Goal: Transaction & Acquisition: Purchase product/service

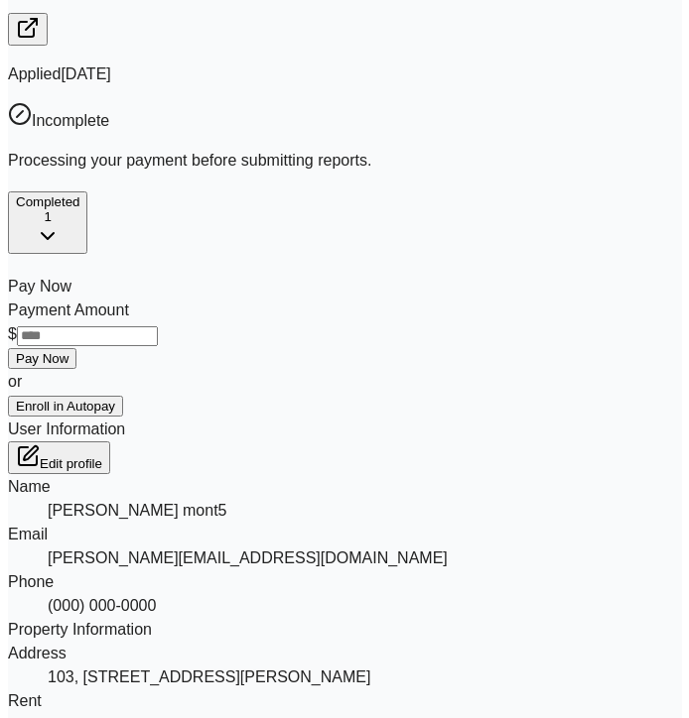
scroll to position [402, 0]
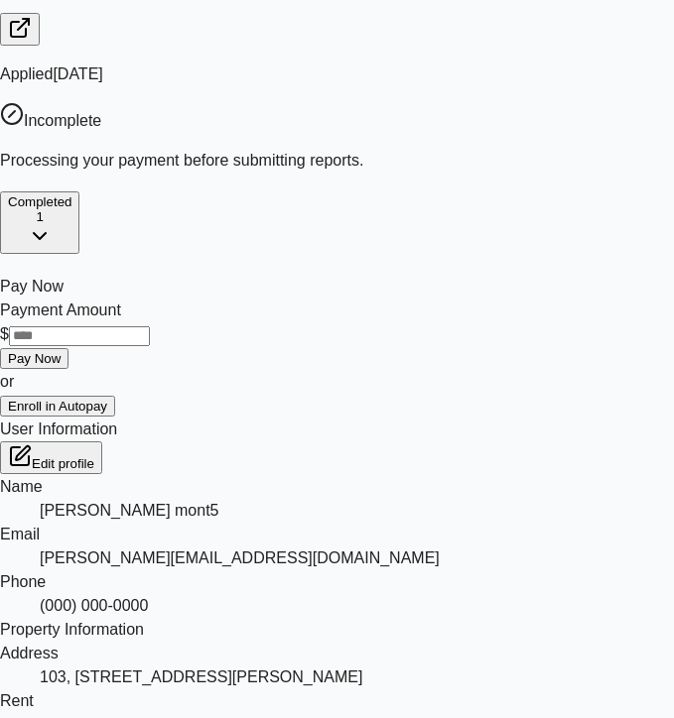
click at [68, 348] on button "Pay Now" at bounding box center [34, 358] width 68 height 21
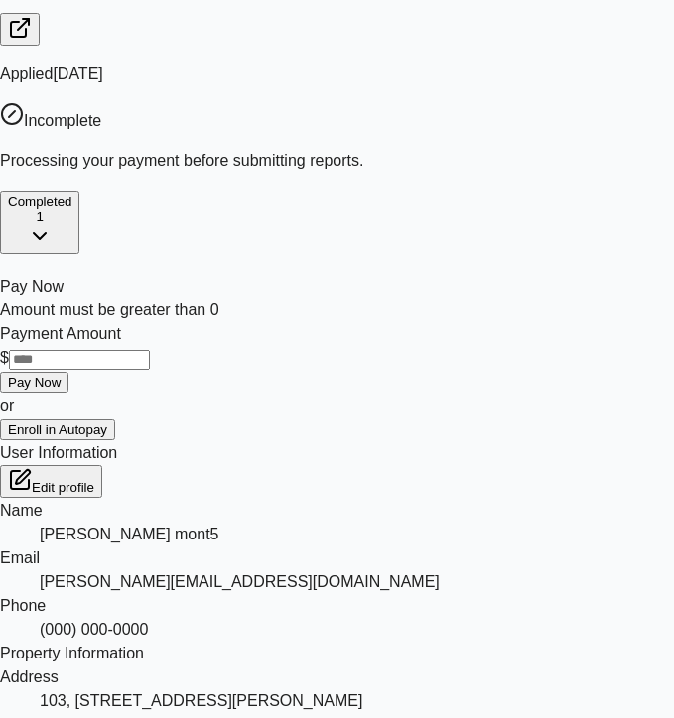
click at [150, 350] on input "Payment Amount" at bounding box center [79, 360] width 141 height 20
type input "*"
click at [68, 372] on button "Pay Now" at bounding box center [34, 382] width 68 height 21
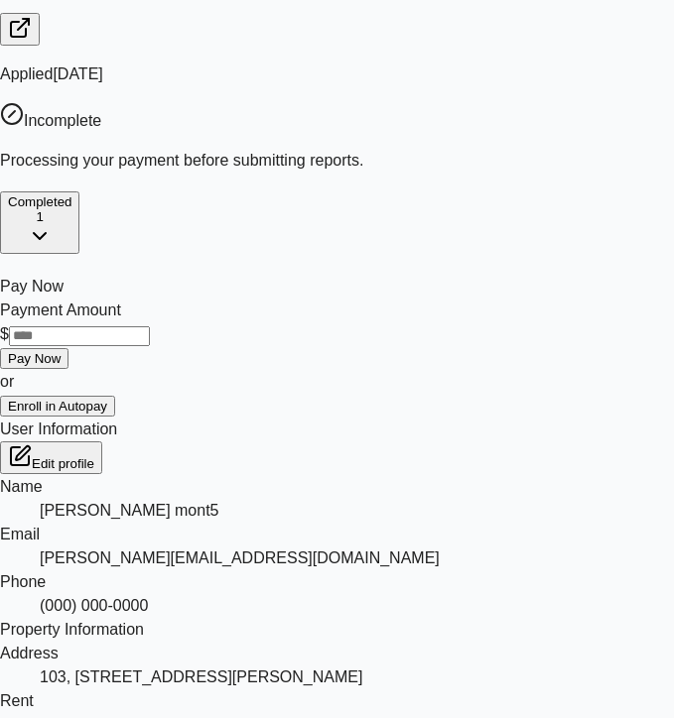
click at [68, 348] on button "Pay Now" at bounding box center [34, 358] width 68 height 21
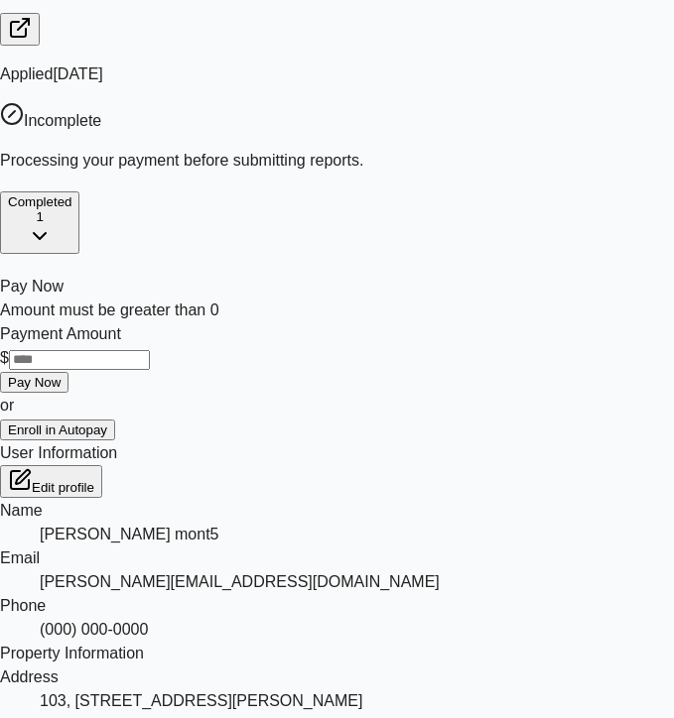
click at [150, 350] on input "Payment Amount" at bounding box center [79, 360] width 141 height 20
type input "*"
click at [68, 372] on button "Pay Now" at bounding box center [34, 382] width 68 height 21
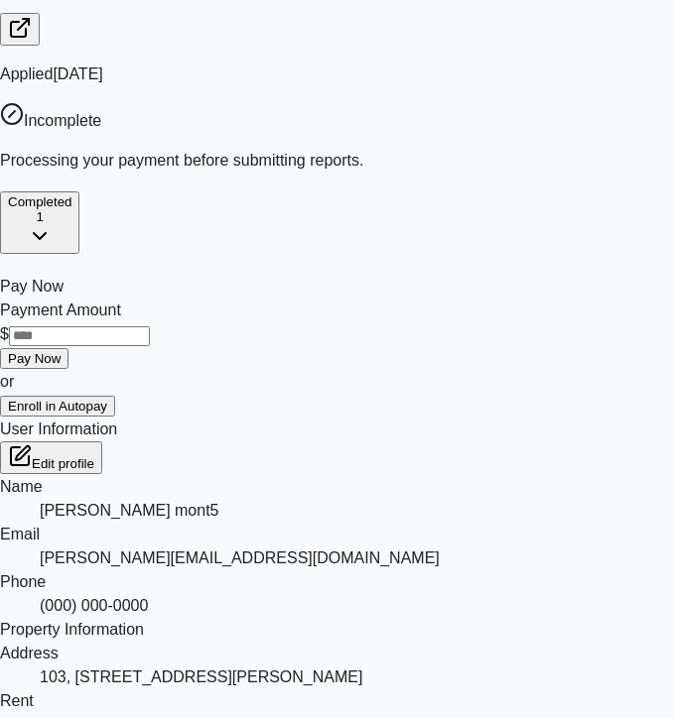
click at [150, 326] on input "Payment Amount" at bounding box center [79, 336] width 141 height 20
type input "*"
click at [68, 348] on button "Pay Now" at bounding box center [34, 358] width 68 height 21
